Goal: Navigation & Orientation: Find specific page/section

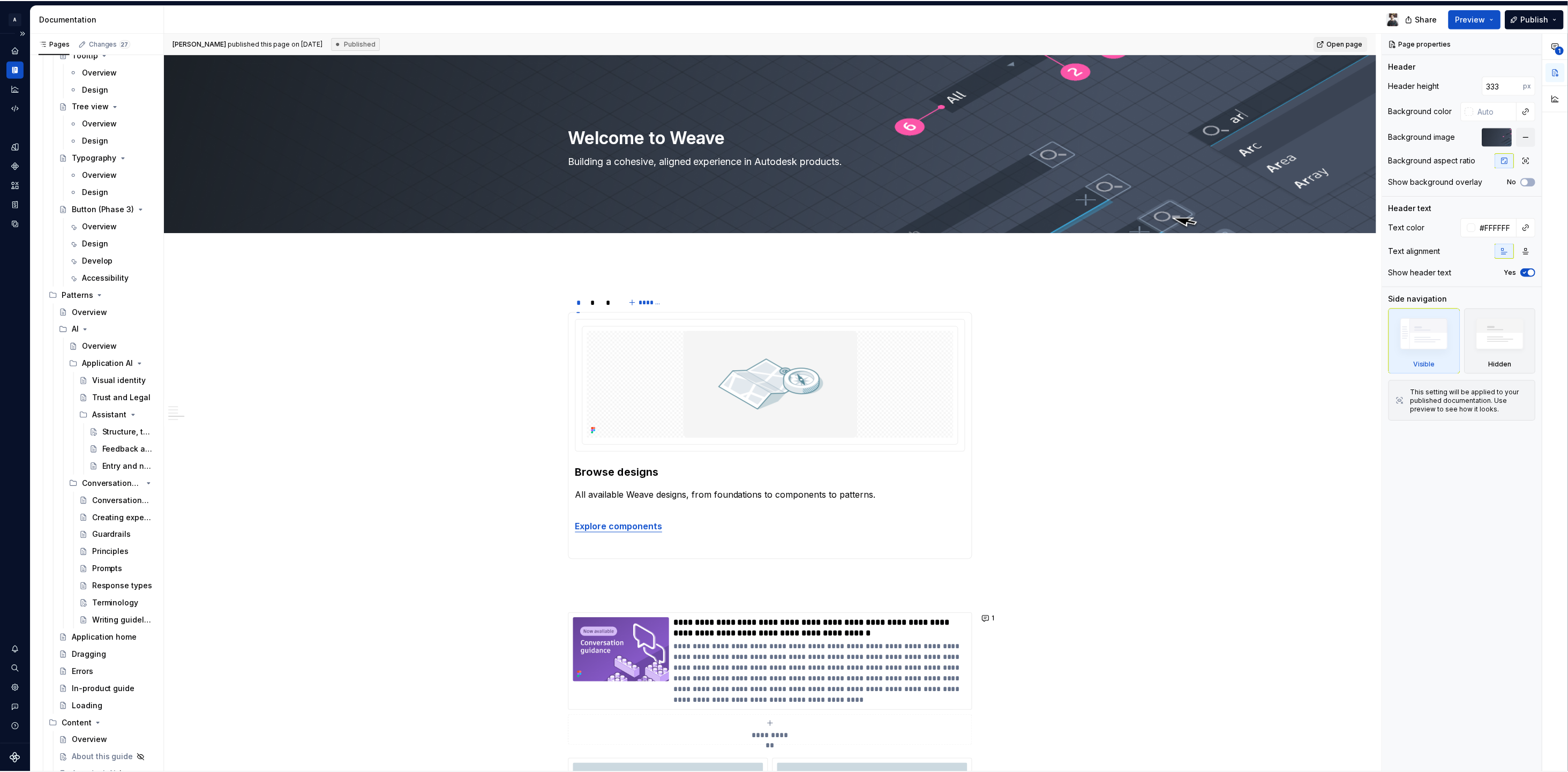
scroll to position [3672, 0]
click at [163, 27] on div "Documentation" at bounding box center [98, 18] width 134 height 28
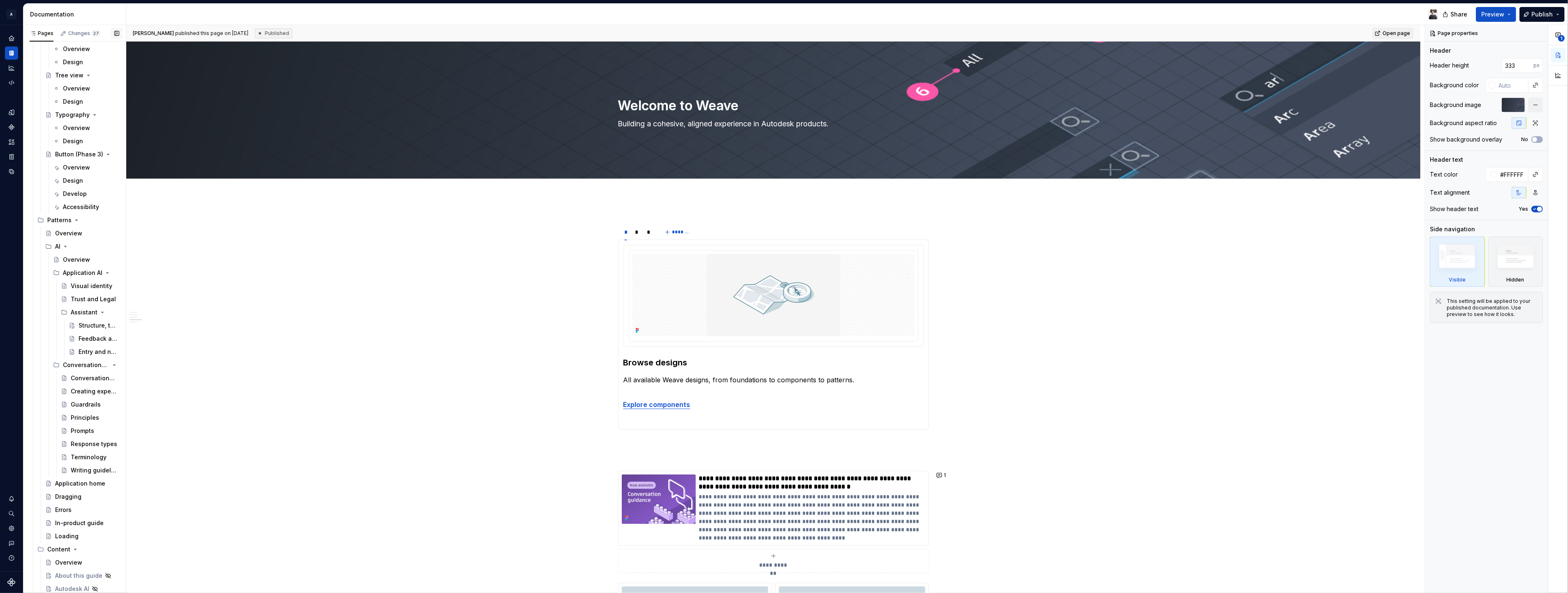
click at [117, 31] on button "button" at bounding box center [116, 33] width 12 height 12
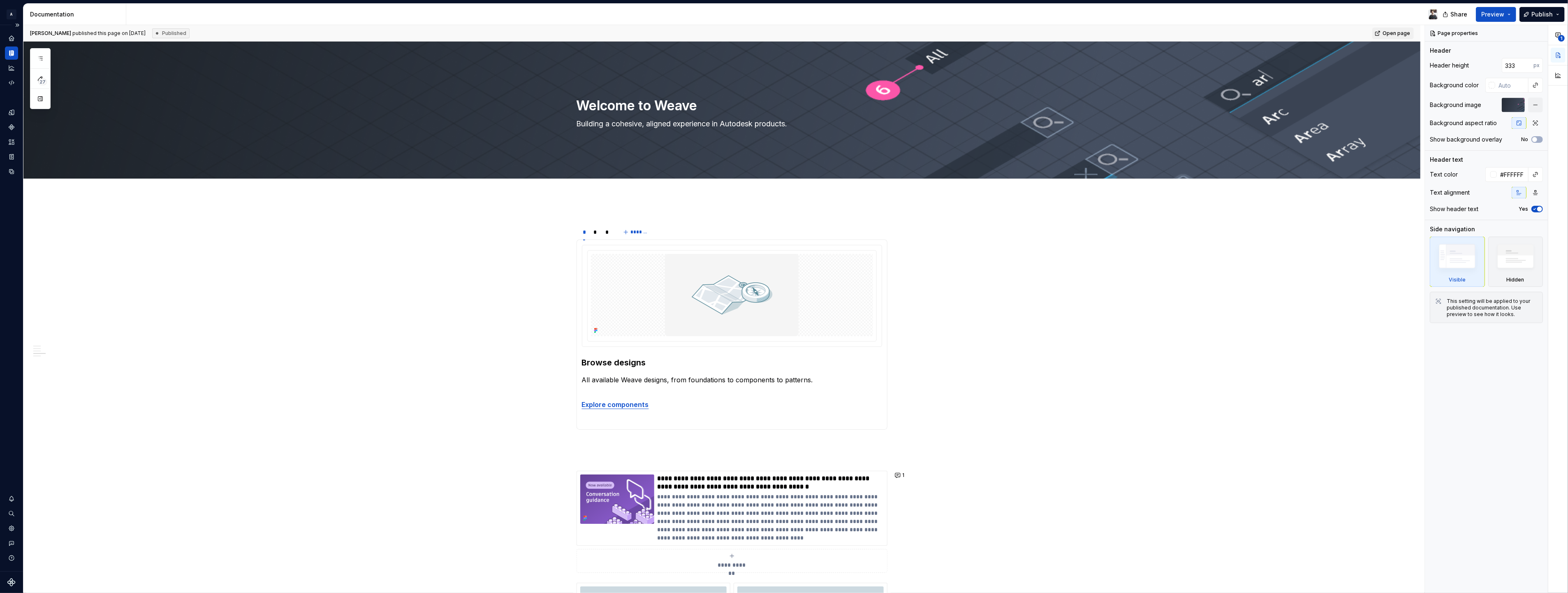
click at [4, 54] on div "Design system data" at bounding box center [12, 298] width 23 height 546
click at [7, 54] on div "Documentation" at bounding box center [12, 53] width 13 height 13
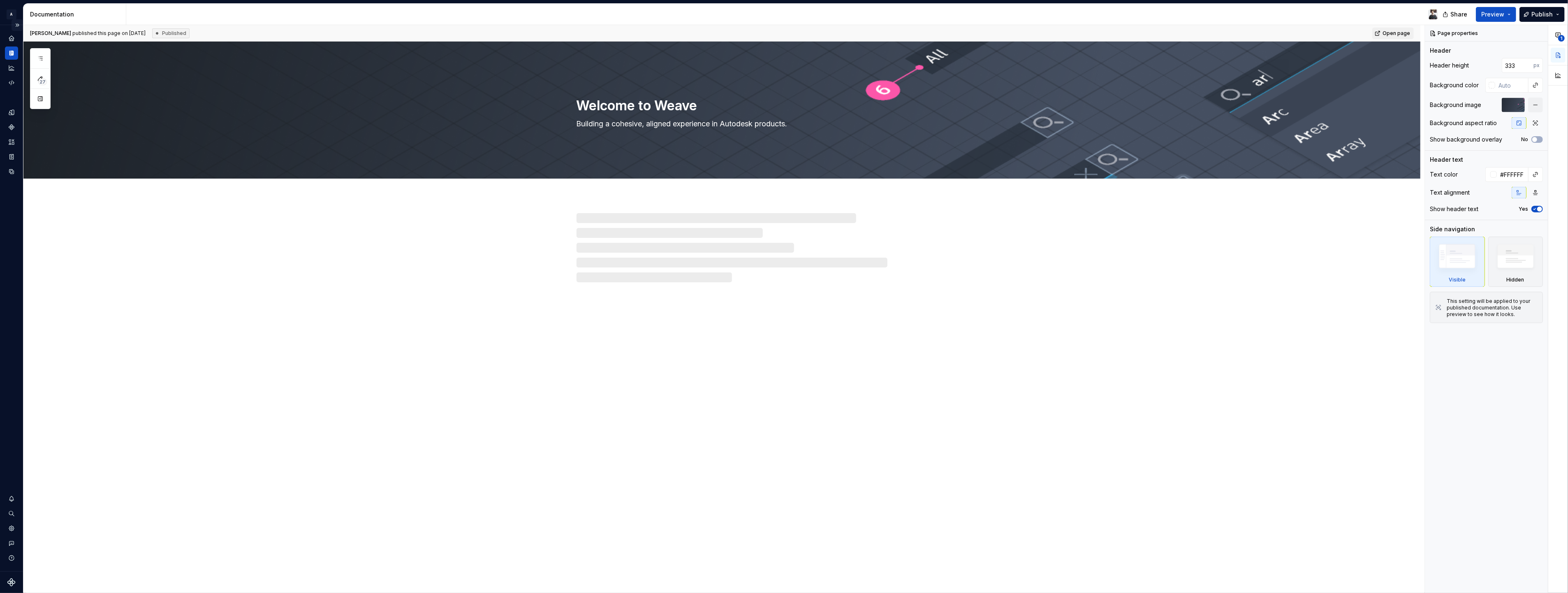
click at [19, 24] on button "Expand sidebar" at bounding box center [17, 25] width 12 height 12
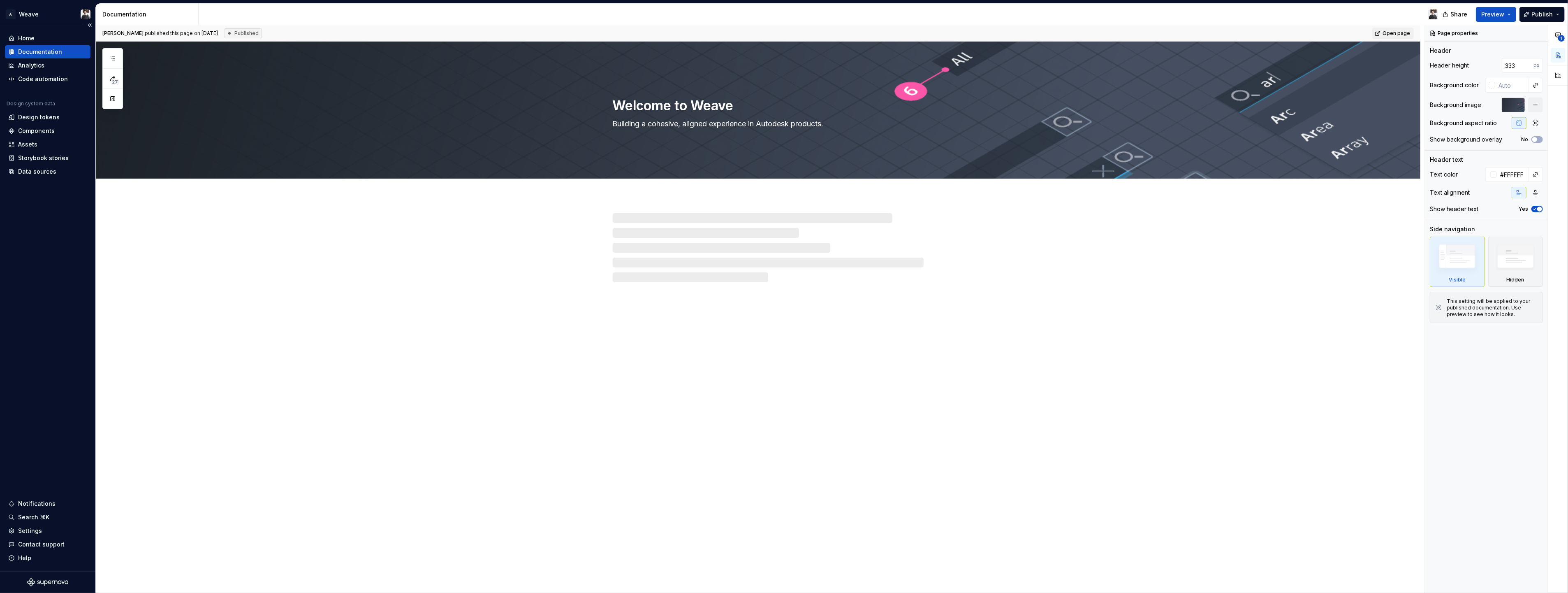
type textarea "*"
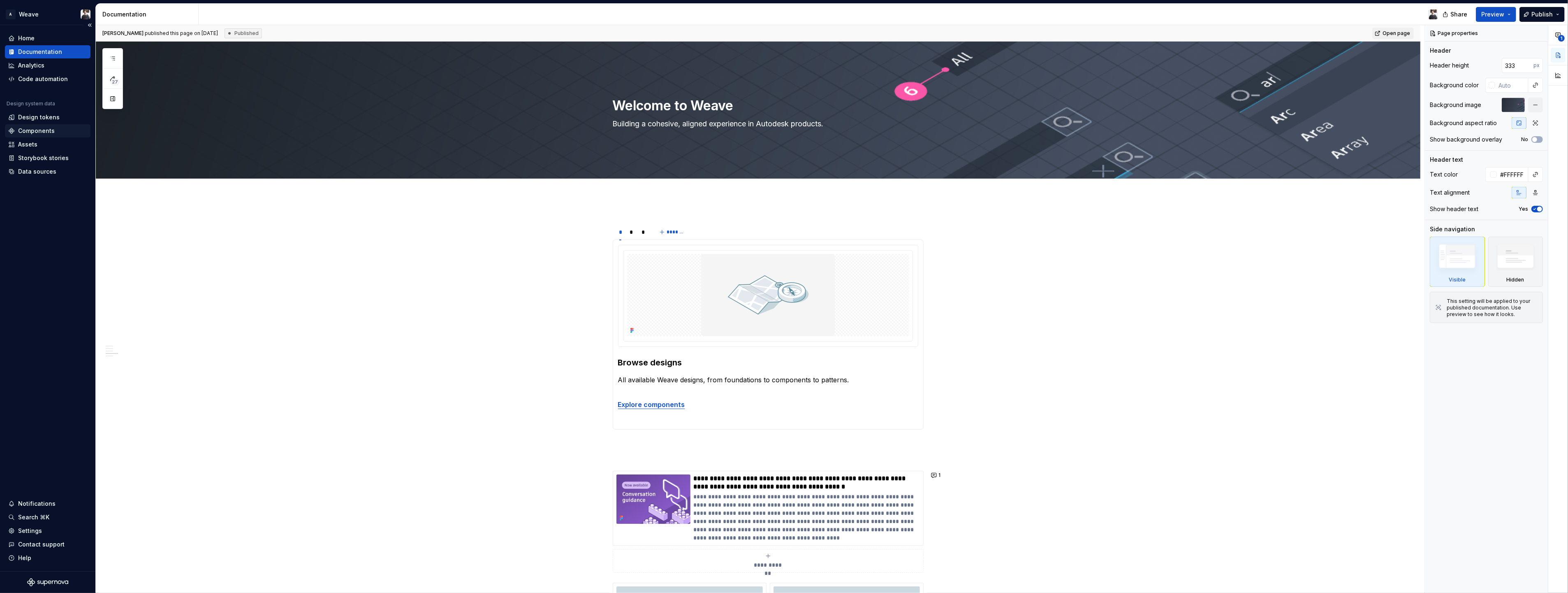
click at [47, 130] on div "Components" at bounding box center [37, 131] width 37 height 9
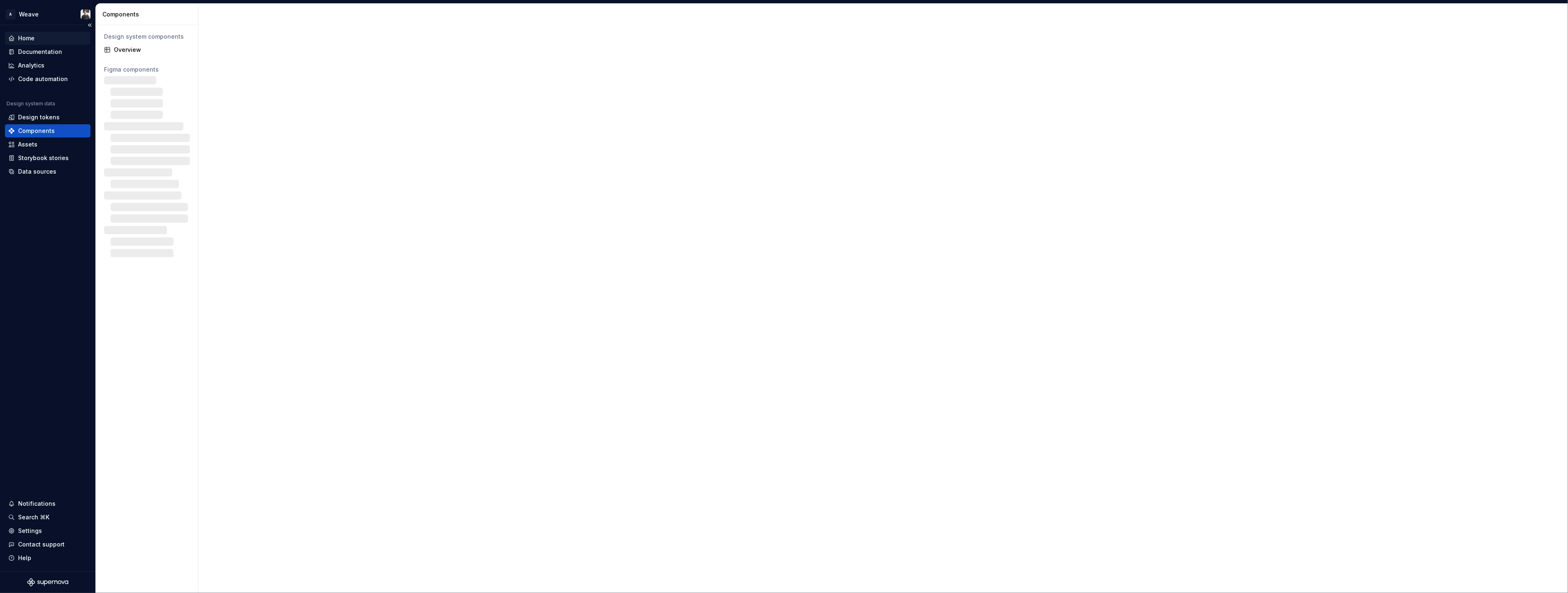
click at [46, 44] on div "Home" at bounding box center [47, 38] width 86 height 13
click at [45, 49] on div "Documentation" at bounding box center [40, 52] width 44 height 9
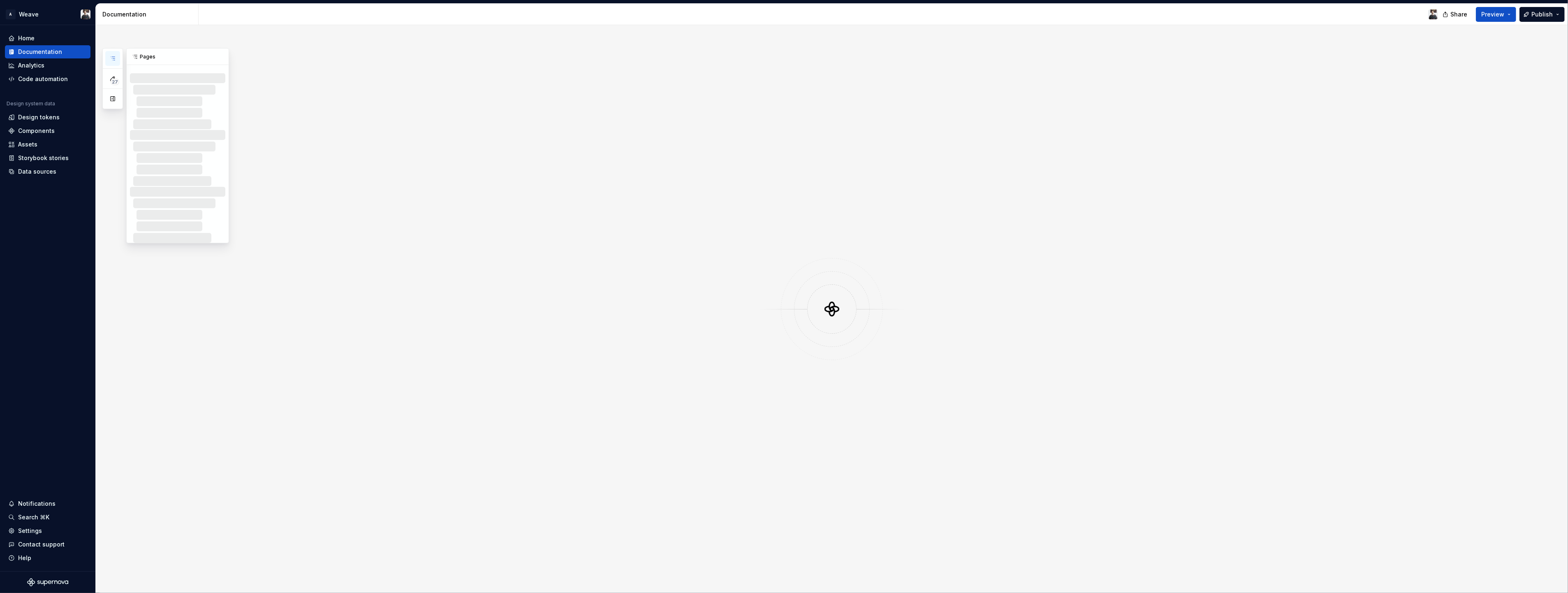
click at [117, 58] on button "button" at bounding box center [113, 58] width 15 height 15
click at [145, 58] on div "Pages" at bounding box center [178, 57] width 102 height 16
